Goal: Information Seeking & Learning: Learn about a topic

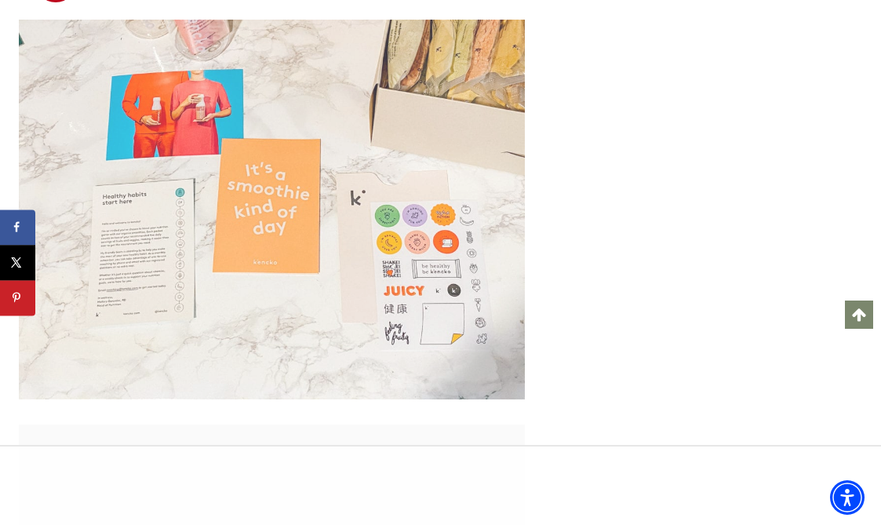
click at [402, 191] on img at bounding box center [272, 210] width 506 height 380
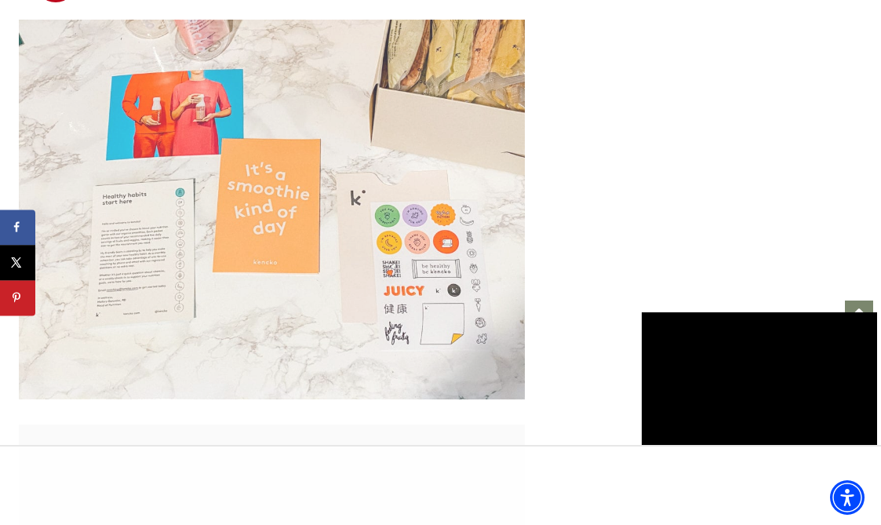
scroll to position [5788, 0]
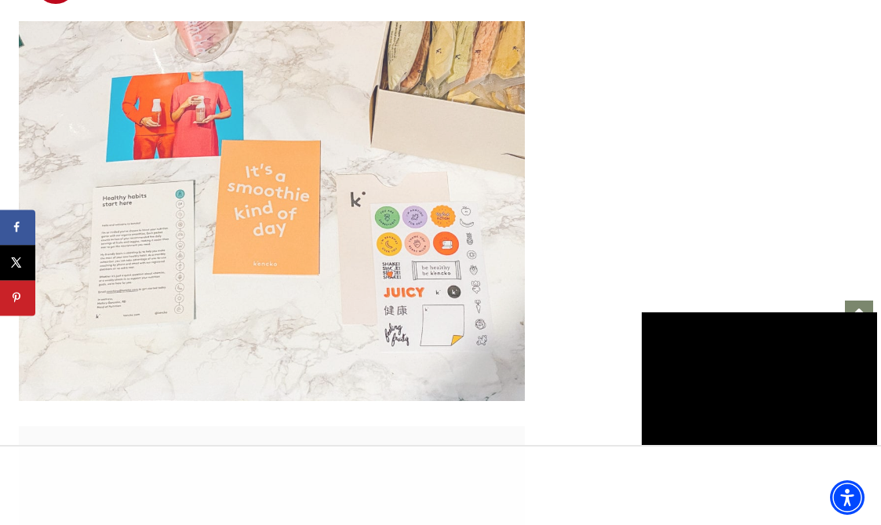
drag, startPoint x: 402, startPoint y: 191, endPoint x: 576, endPoint y: 130, distance: 184.3
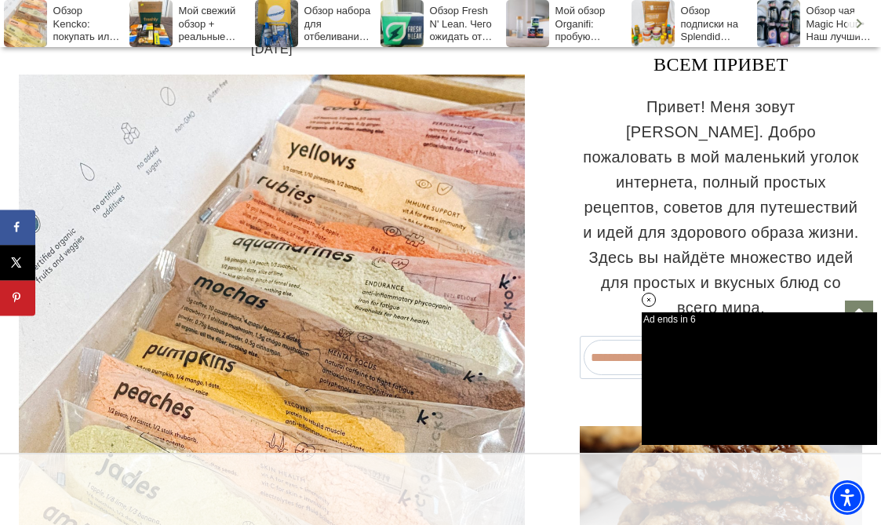
scroll to position [0, 0]
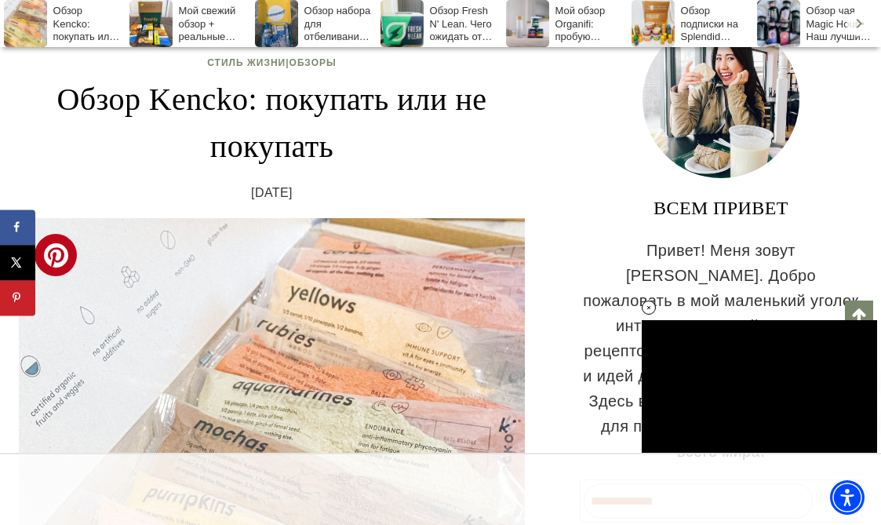
scroll to position [301, 0]
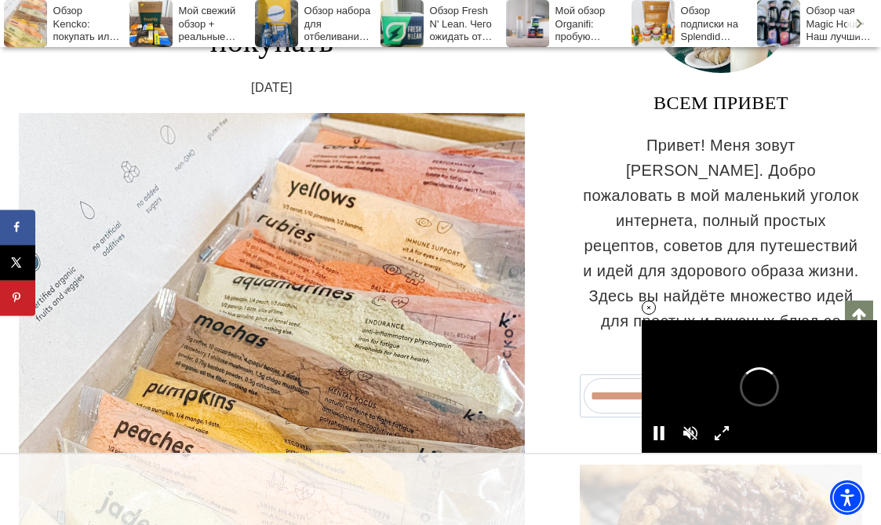
click at [651, 310] on icon at bounding box center [648, 307] width 13 height 13
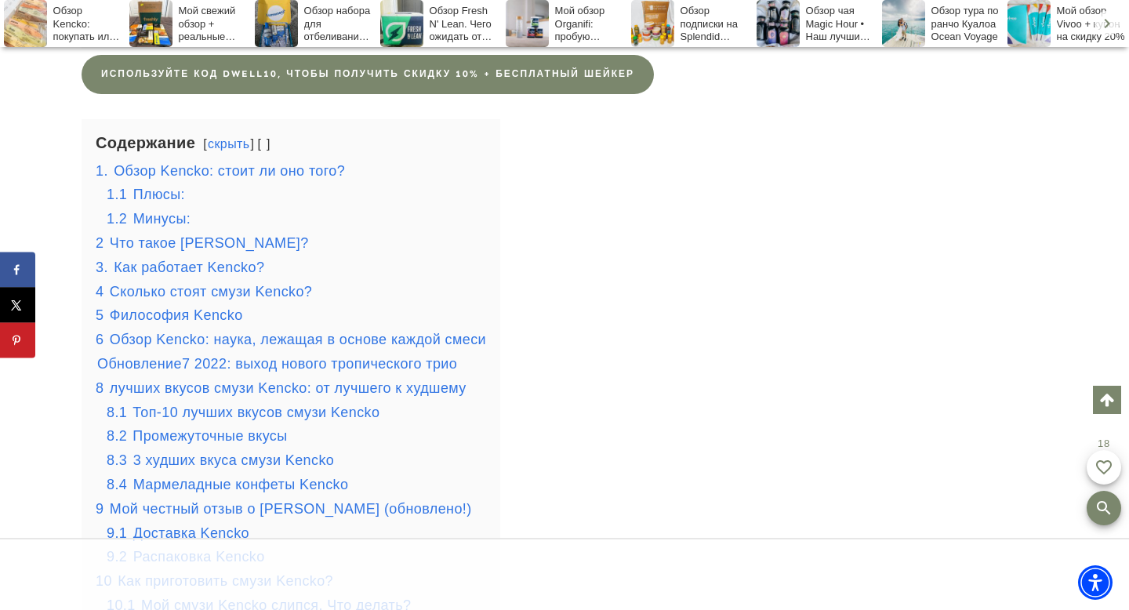
scroll to position [2838, 0]
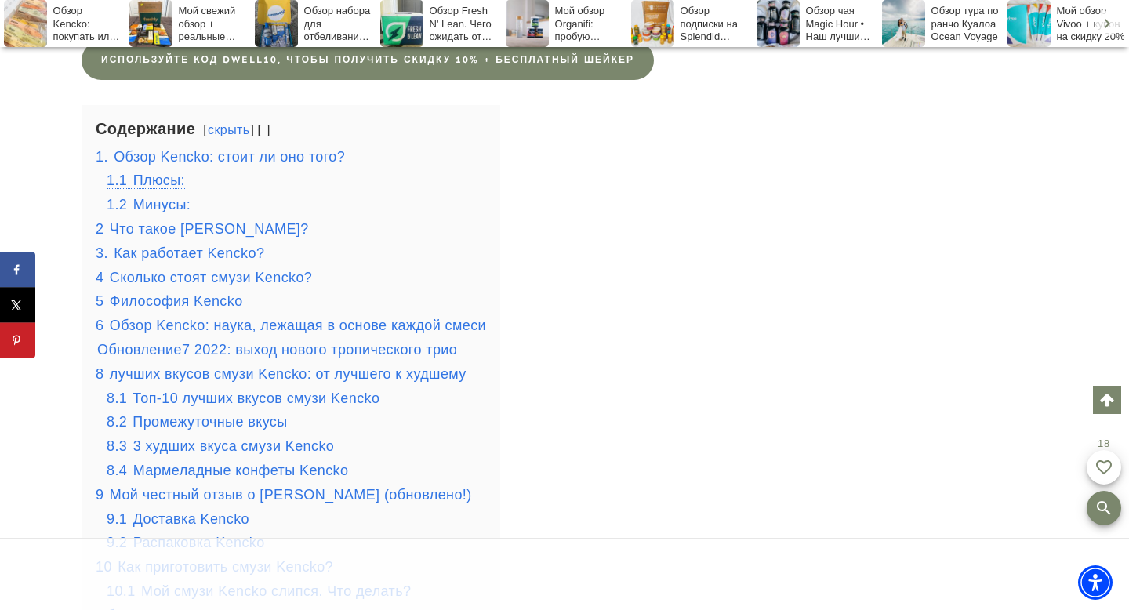
click at [165, 173] on font "Плюсы:" at bounding box center [159, 181] width 52 height 16
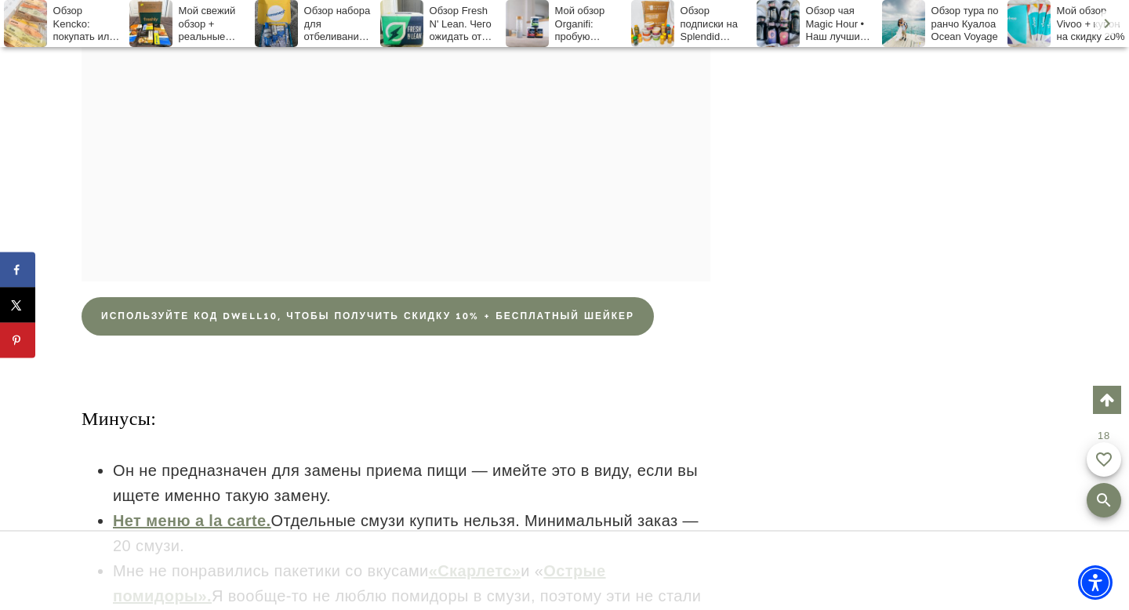
scroll to position [4880, 0]
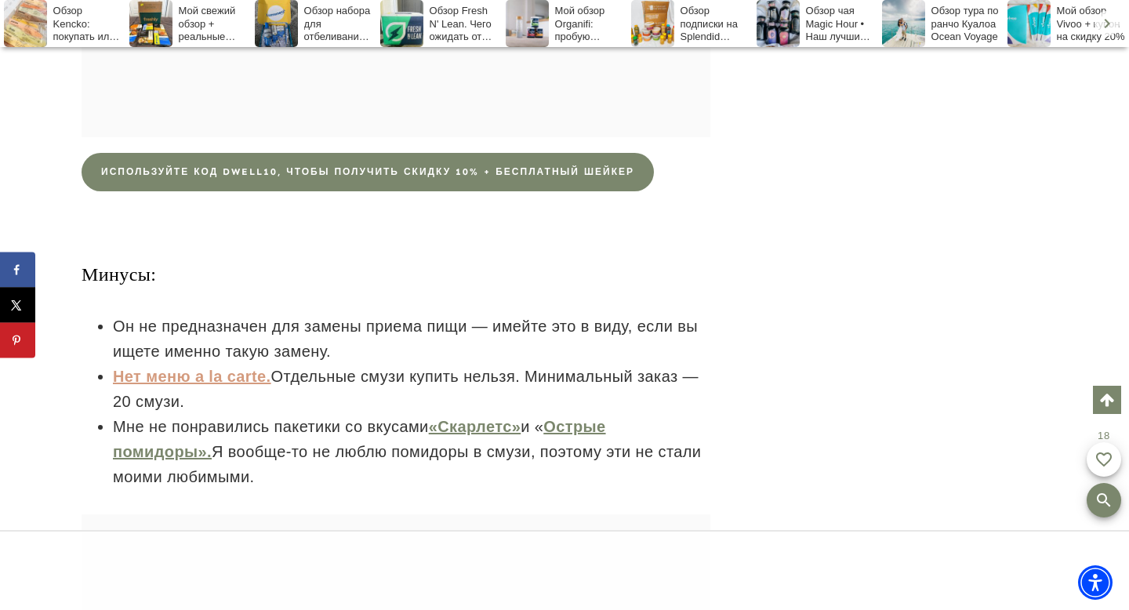
click at [224, 368] on font "Нет меню a la carte." at bounding box center [192, 376] width 158 height 17
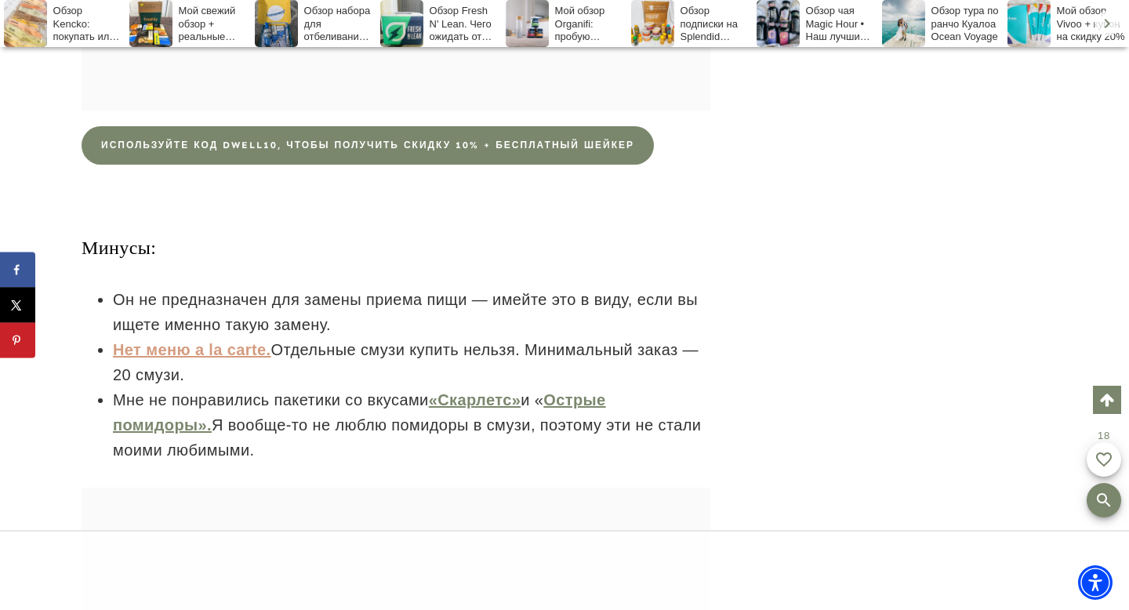
scroll to position [4975, 0]
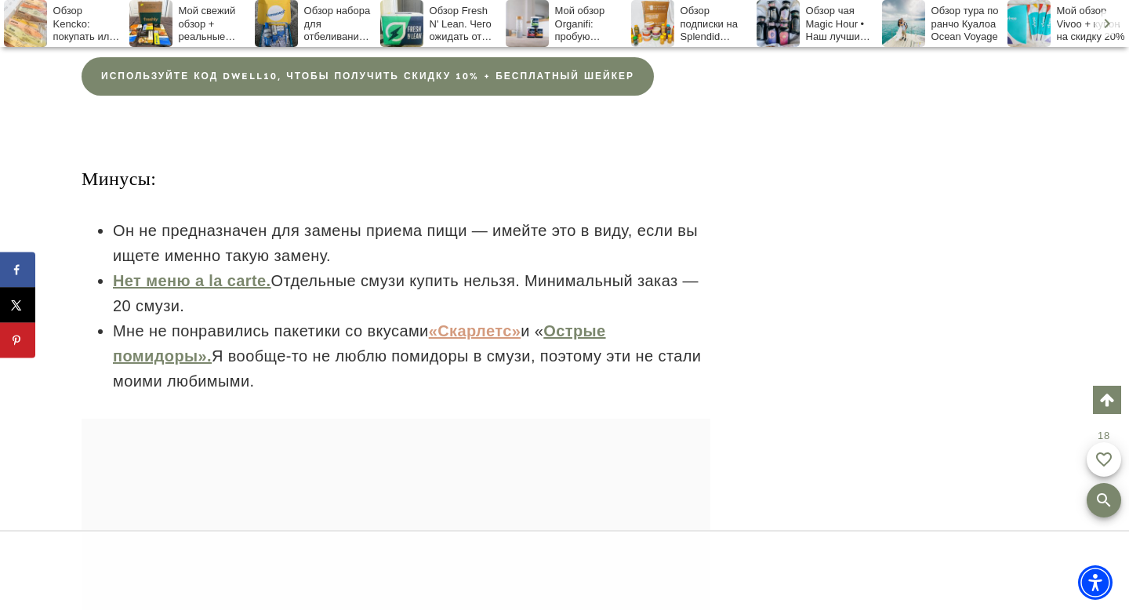
click at [484, 322] on font "«Скарлетс»" at bounding box center [475, 330] width 93 height 17
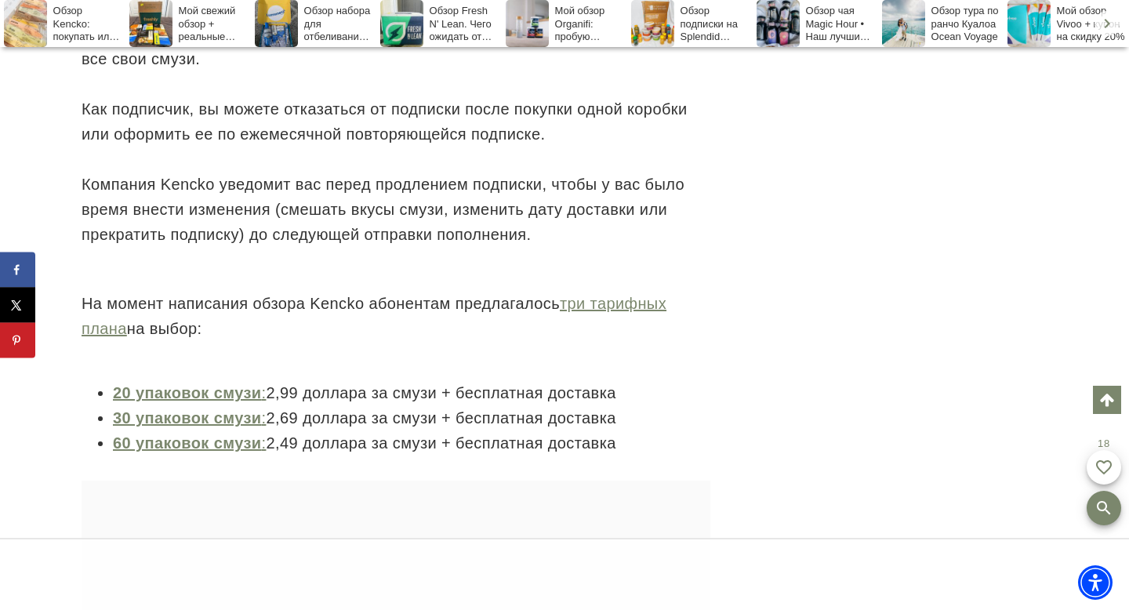
scroll to position [0, 0]
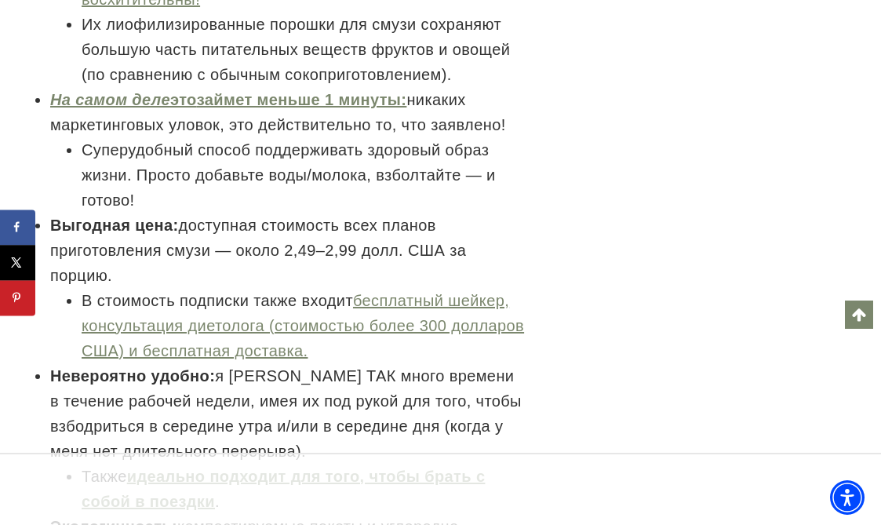
scroll to position [2944, 0]
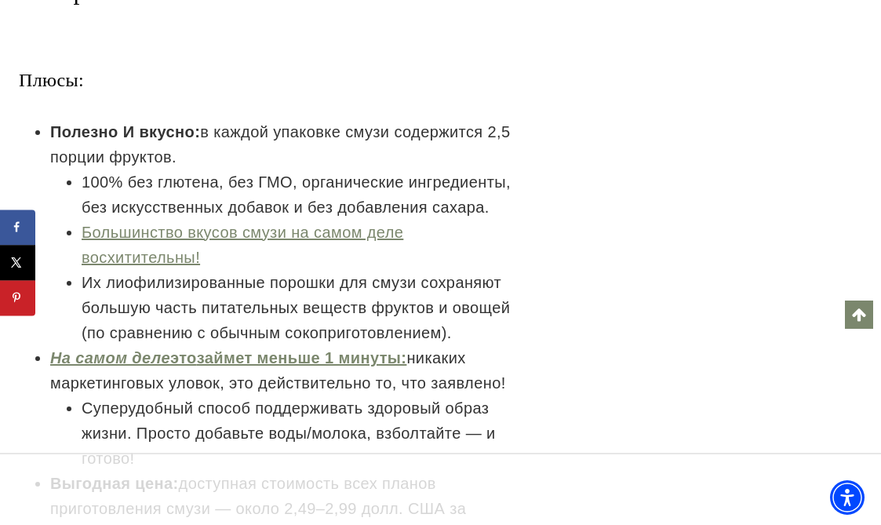
scroll to position [0, 0]
